Goal: Entertainment & Leisure: Consume media (video, audio)

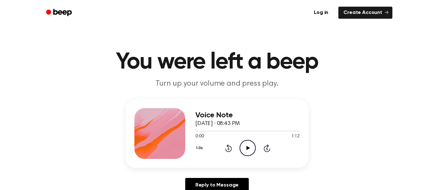
click at [251, 68] on h1 "You were left a beep" at bounding box center [216, 62] width 325 height 23
click at [244, 151] on icon "Play Audio" at bounding box center [247, 148] width 16 height 16
click at [197, 129] on div at bounding box center [247, 130] width 104 height 5
click at [249, 148] on icon at bounding box center [247, 148] width 3 height 4
